Goal: Task Accomplishment & Management: Use online tool/utility

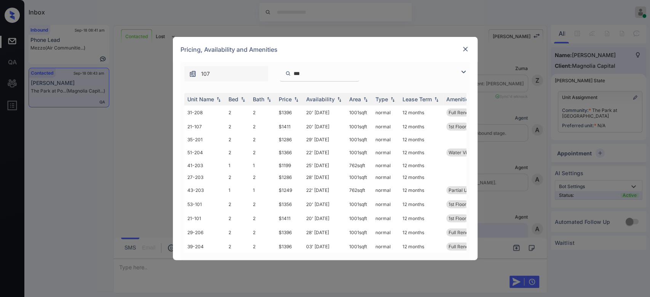
scroll to position [347, 0]
click at [323, 75] on input "***" at bounding box center [324, 73] width 62 height 6
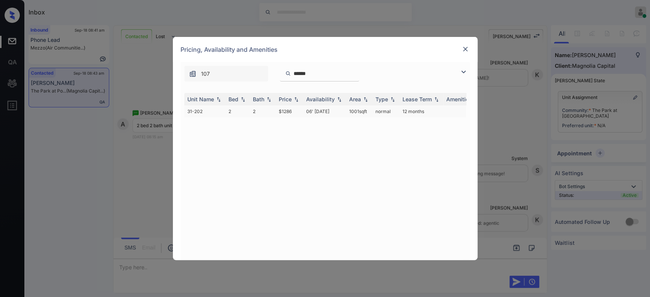
type input "******"
click at [288, 112] on td "$1286" at bounding box center [289, 112] width 27 height 12
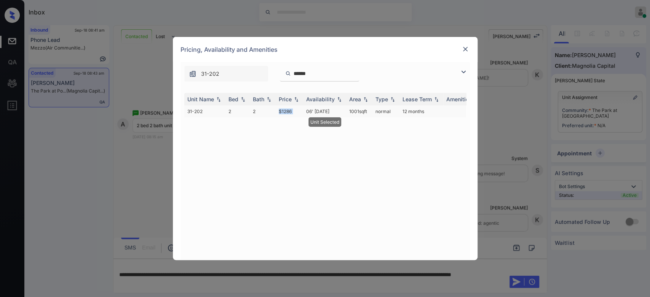
click at [288, 112] on td "$1286" at bounding box center [289, 112] width 27 height 12
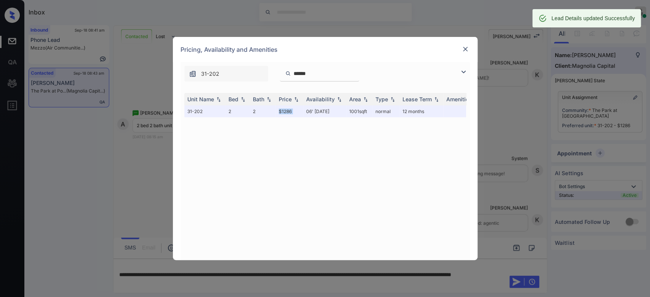
click at [464, 50] on img at bounding box center [466, 49] width 8 height 8
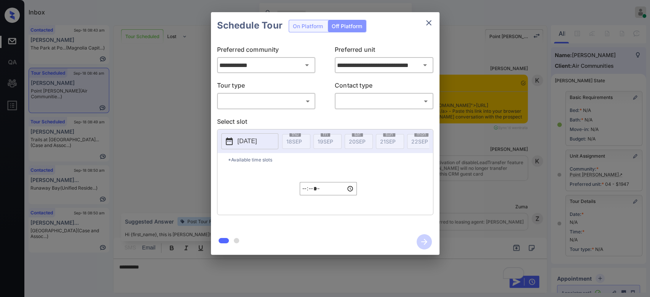
scroll to position [2674, 0]
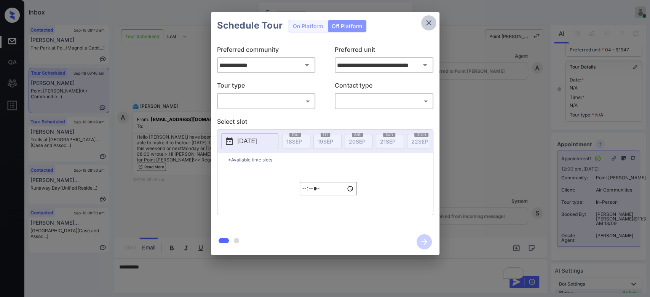
click at [428, 16] on button "close" at bounding box center [428, 22] width 15 height 15
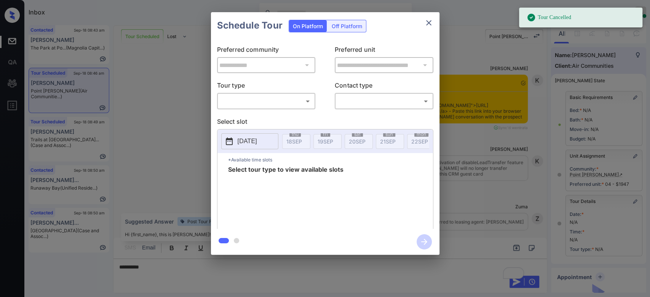
scroll to position [2674, 0]
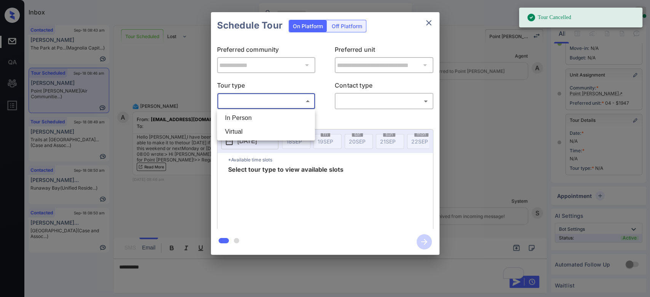
click at [277, 96] on body "Tour Cancelled Inbox Mukesh Online Set yourself offline Set yourself on break P…" at bounding box center [325, 148] width 650 height 297
click at [243, 123] on li "In Person" at bounding box center [266, 118] width 94 height 14
type input "********"
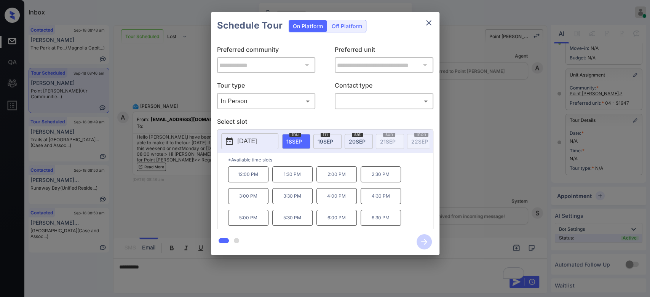
click at [359, 139] on span "20 SEP" at bounding box center [357, 141] width 17 height 6
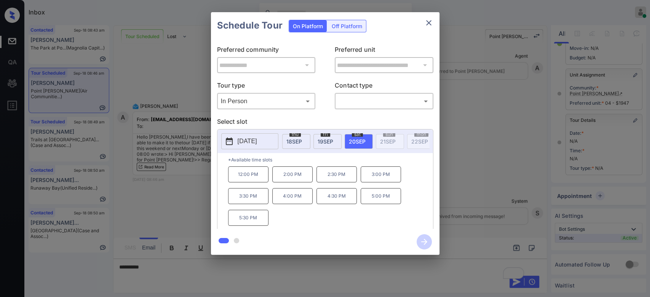
click at [200, 170] on div "**********" at bounding box center [325, 133] width 650 height 267
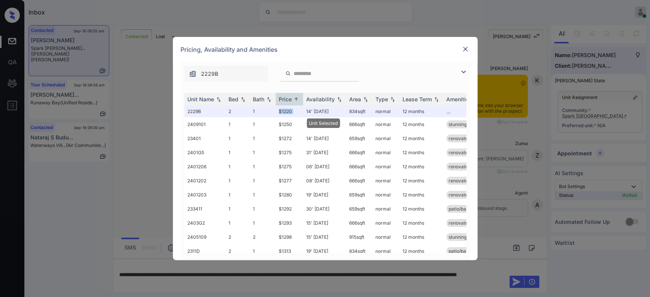
scroll to position [759, 0]
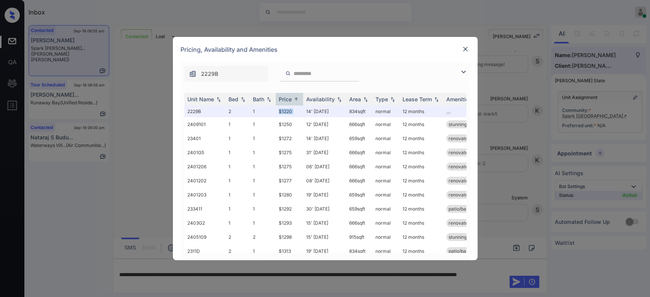
click at [467, 49] on img at bounding box center [466, 49] width 8 height 8
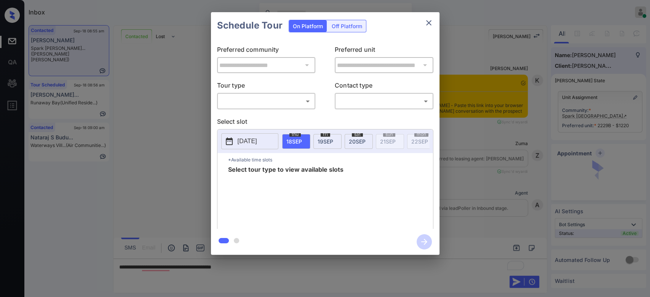
scroll to position [809, 0]
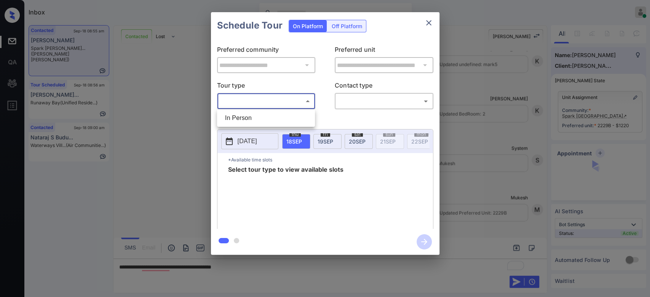
click at [282, 101] on body "Inbox Mukesh Online Set yourself offline Set yourself on break Profile Switch t…" at bounding box center [325, 148] width 650 height 297
click at [243, 115] on li "In Person" at bounding box center [266, 118] width 94 height 14
type input "********"
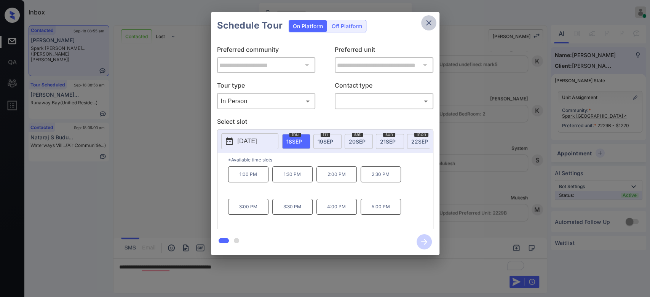
click at [428, 20] on icon "close" at bounding box center [429, 22] width 9 height 9
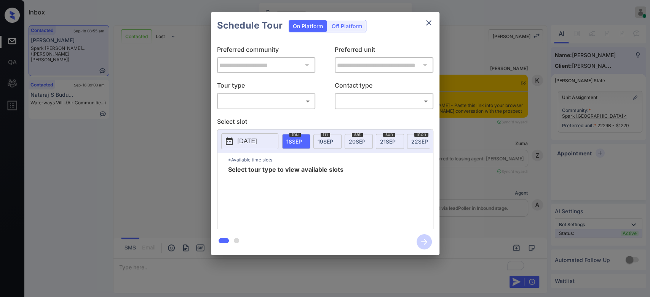
scroll to position [860, 0]
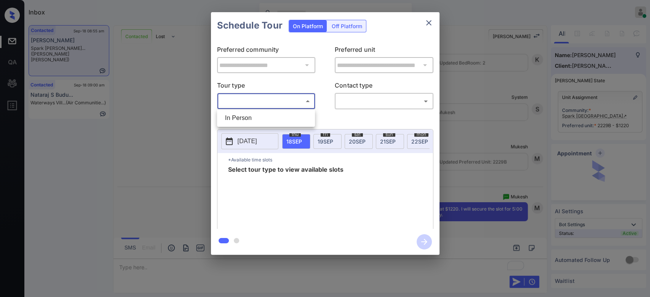
click at [284, 102] on body "Inbox Mukesh Online Set yourself offline Set yourself on break Profile Switch t…" at bounding box center [325, 148] width 650 height 297
click at [261, 114] on li "In Person" at bounding box center [266, 118] width 94 height 14
type input "********"
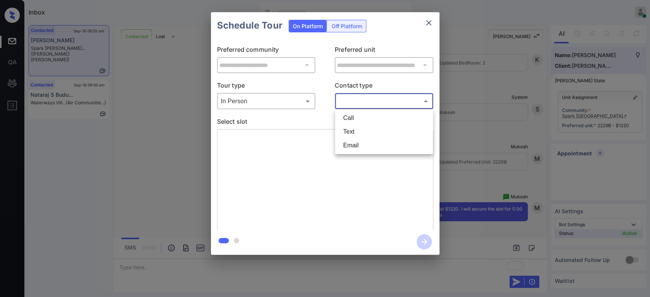
drag, startPoint x: 361, startPoint y: 98, endPoint x: 356, endPoint y: 126, distance: 28.6
click at [356, 126] on body "Inbox Mukesh Online Set yourself offline Set yourself on break Profile Switch t…" at bounding box center [325, 148] width 650 height 297
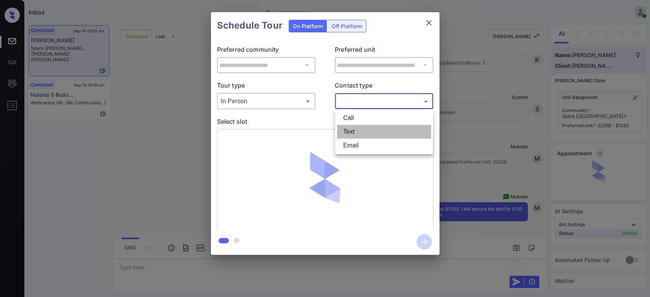
click at [356, 126] on li "Text" at bounding box center [384, 132] width 94 height 14
type input "****"
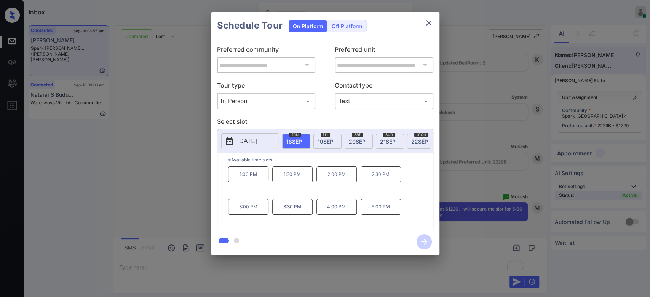
click at [384, 214] on p "5:00 PM" at bounding box center [381, 207] width 40 height 16
click at [427, 244] on icon "button" at bounding box center [424, 241] width 15 height 15
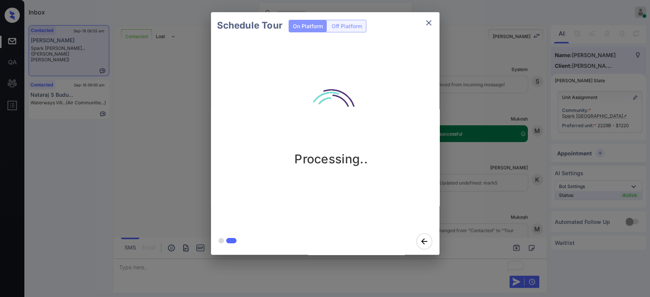
scroll to position [1105, 0]
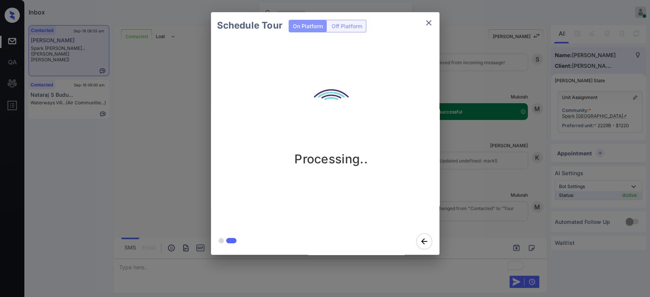
click at [457, 99] on div "Schedule Tour On Platform Off Platform Processing.." at bounding box center [325, 133] width 650 height 267
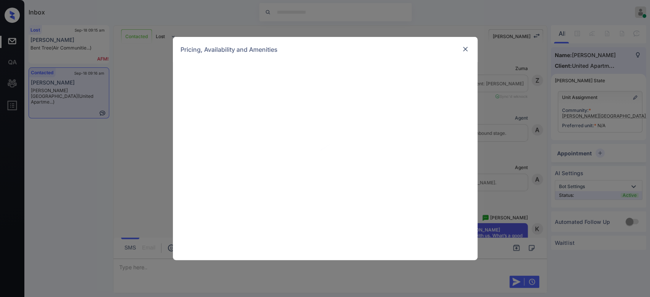
scroll to position [2548, 0]
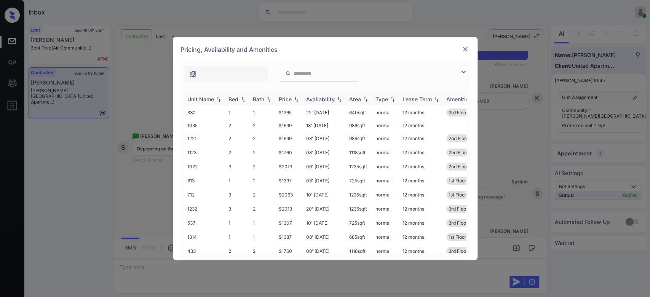
click at [290, 101] on div "Price" at bounding box center [285, 99] width 13 height 6
click at [285, 114] on td "$1239" at bounding box center [289, 113] width 27 height 14
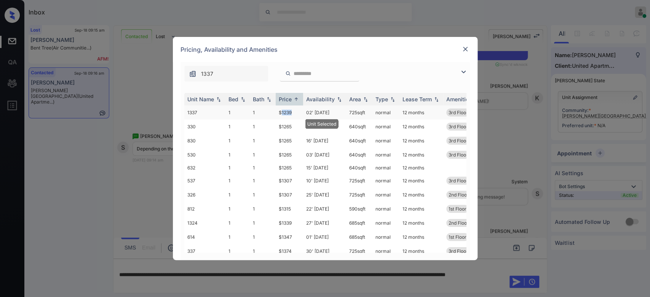
click at [285, 114] on td "$1239" at bounding box center [289, 113] width 27 height 14
click at [467, 47] on img at bounding box center [466, 49] width 8 height 8
